Goal: Check status

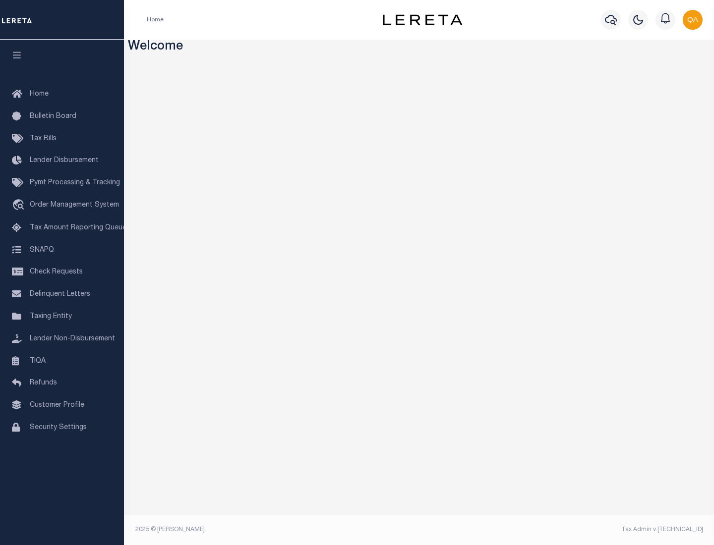
click at [62, 272] on span "Check Requests" at bounding box center [56, 272] width 53 height 7
select select "50"
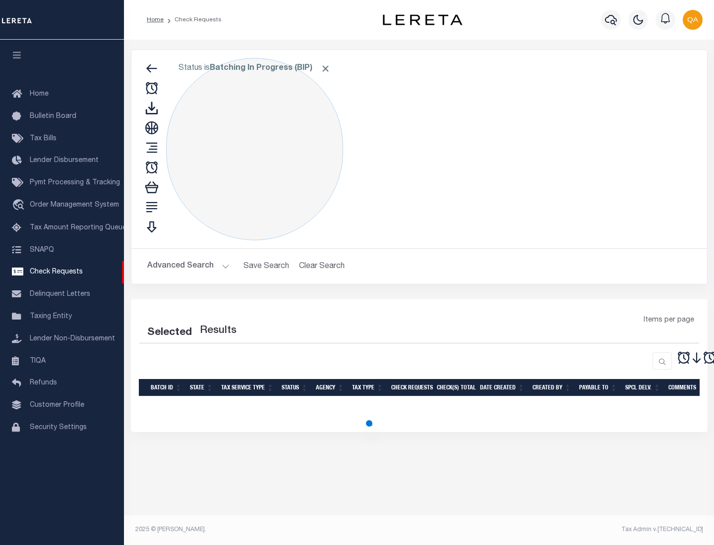
select select "50"
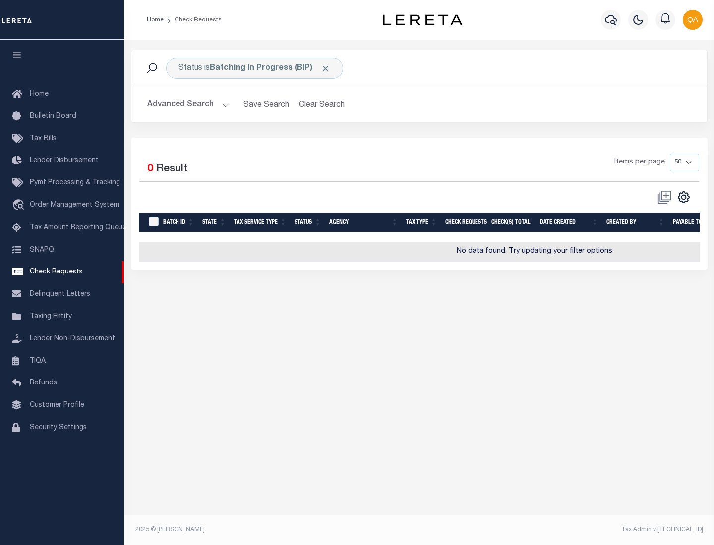
click at [326, 68] on span "Click to Remove" at bounding box center [325, 68] width 10 height 10
